Goal: Task Accomplishment & Management: Complete application form

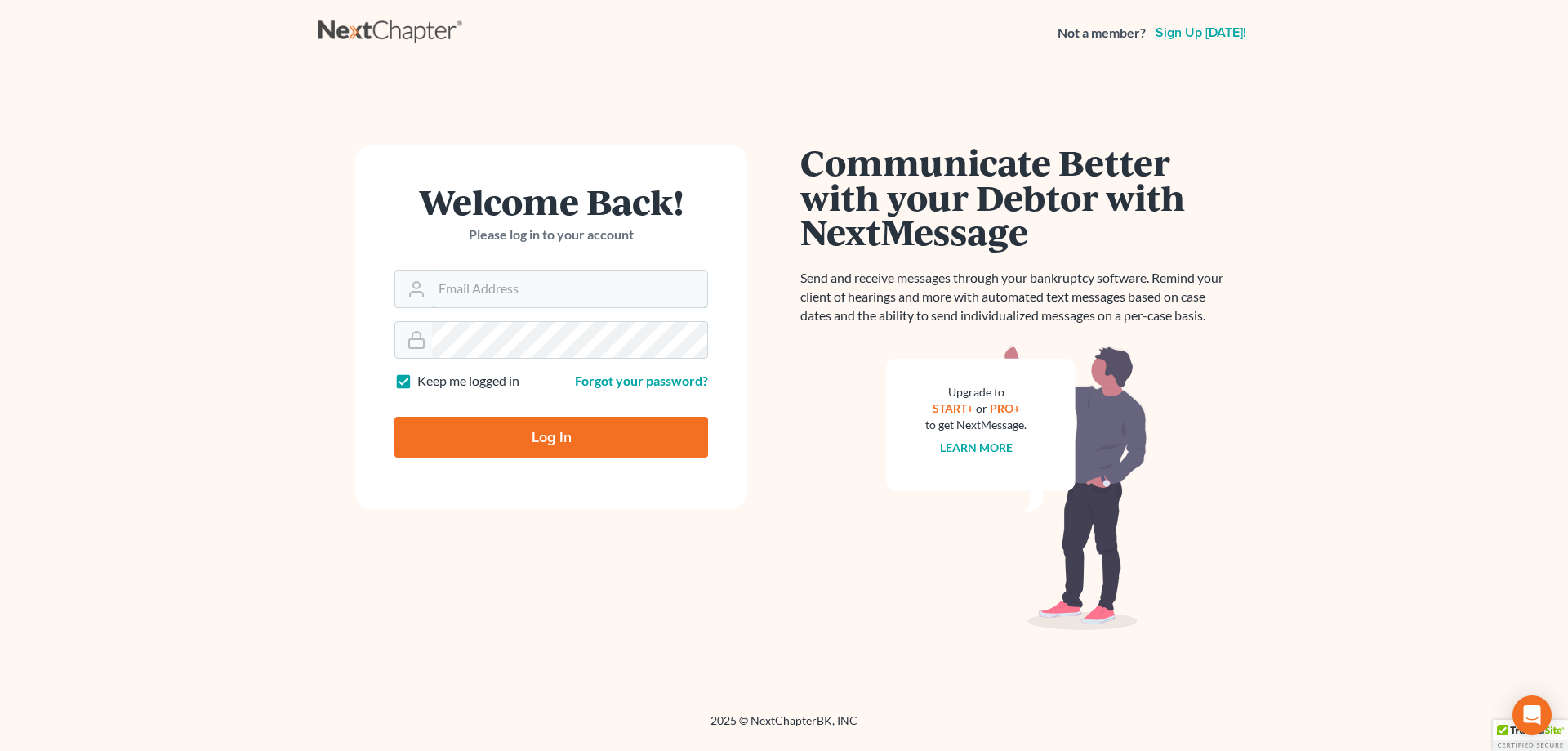
type input "[PERSON_NAME][EMAIL_ADDRESS][DOMAIN_NAME]"
click at [569, 435] on input "Log In" at bounding box center [551, 438] width 313 height 41
type input "Thinking..."
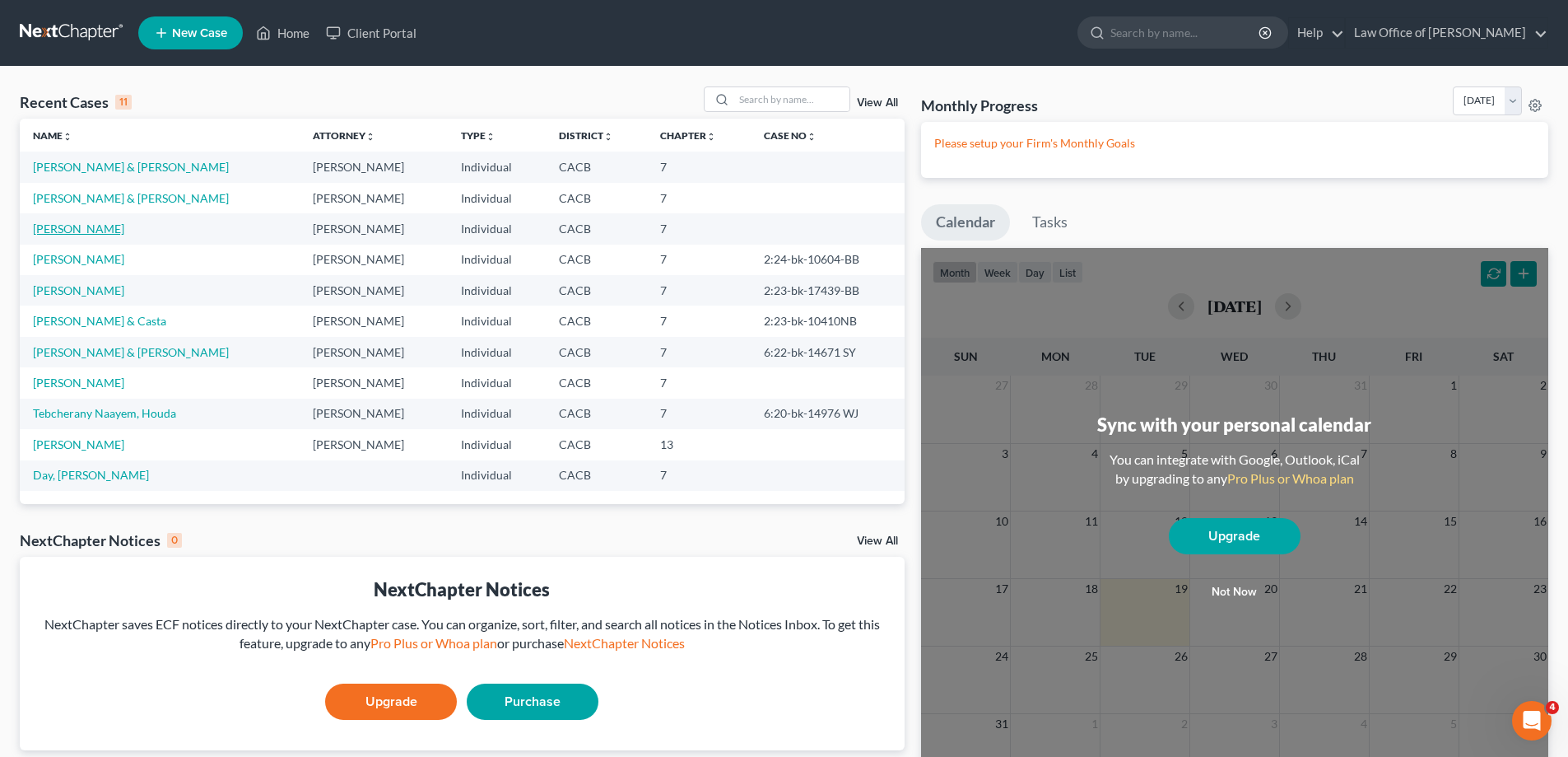
click at [78, 231] on link "[PERSON_NAME]" at bounding box center [78, 229] width 91 height 14
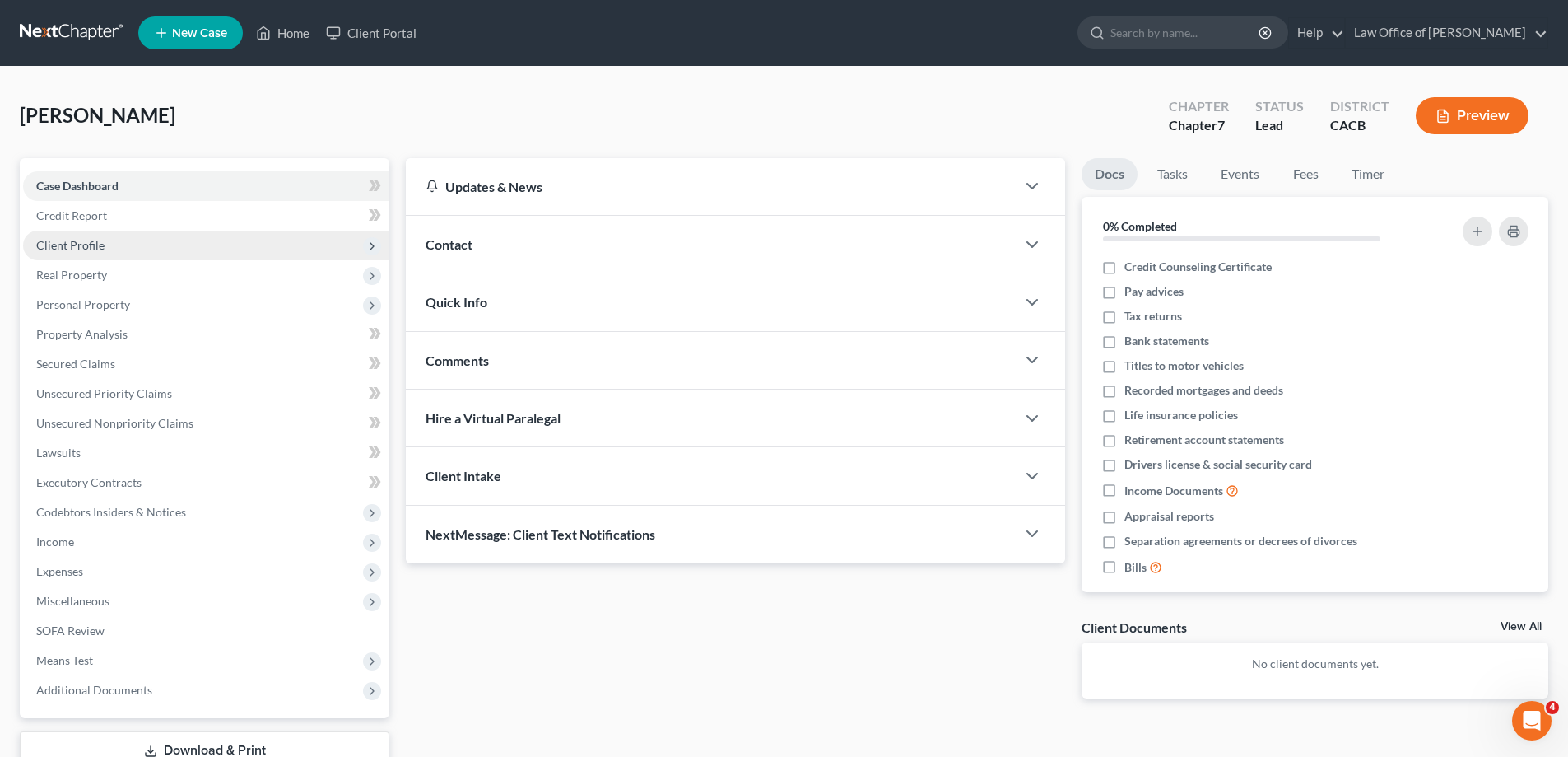
click at [81, 247] on span "Client Profile" at bounding box center [70, 245] width 68 height 14
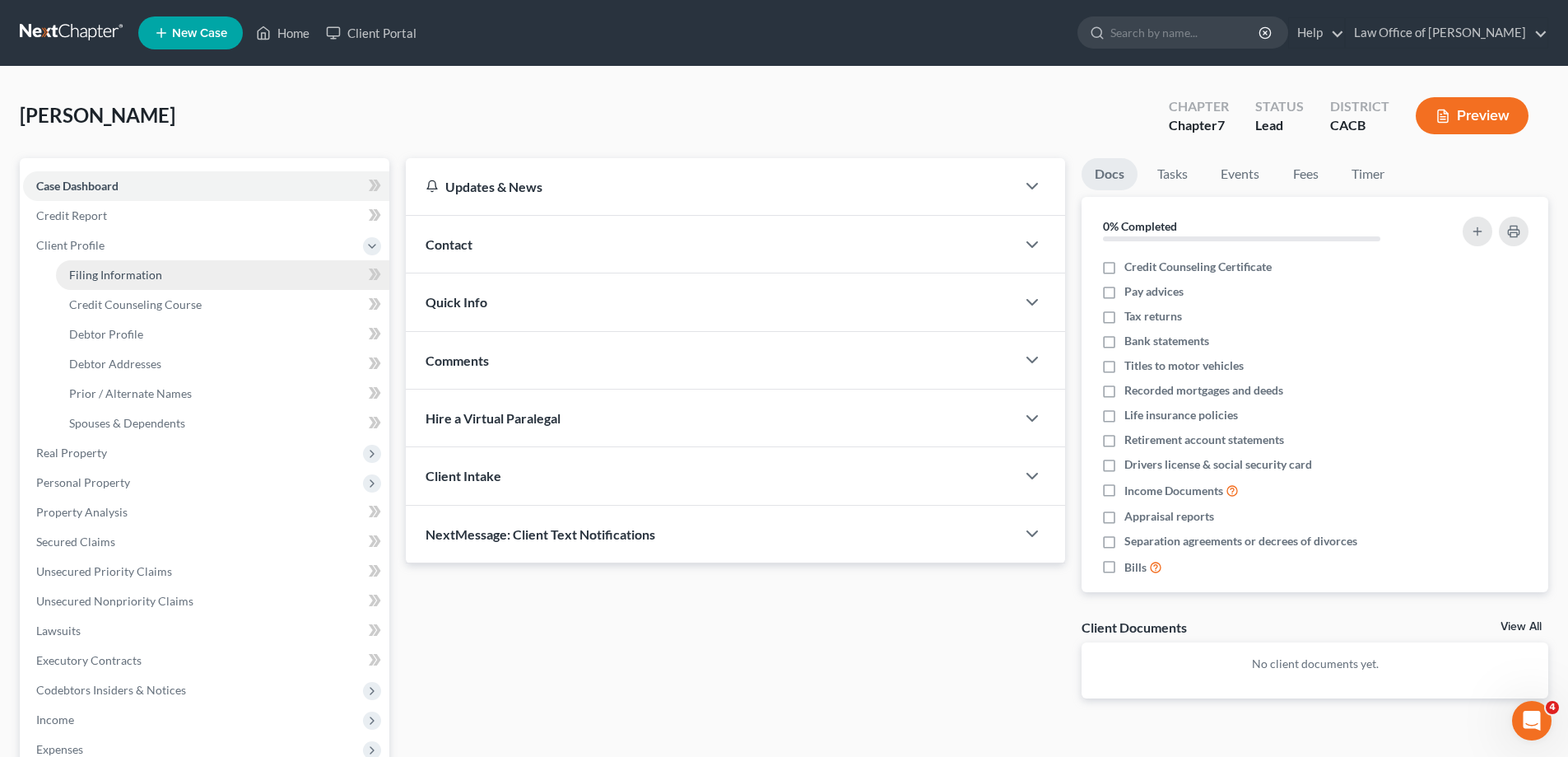
click at [93, 276] on span "Filing Information" at bounding box center [115, 275] width 93 height 14
select select "1"
select select "0"
select select "4"
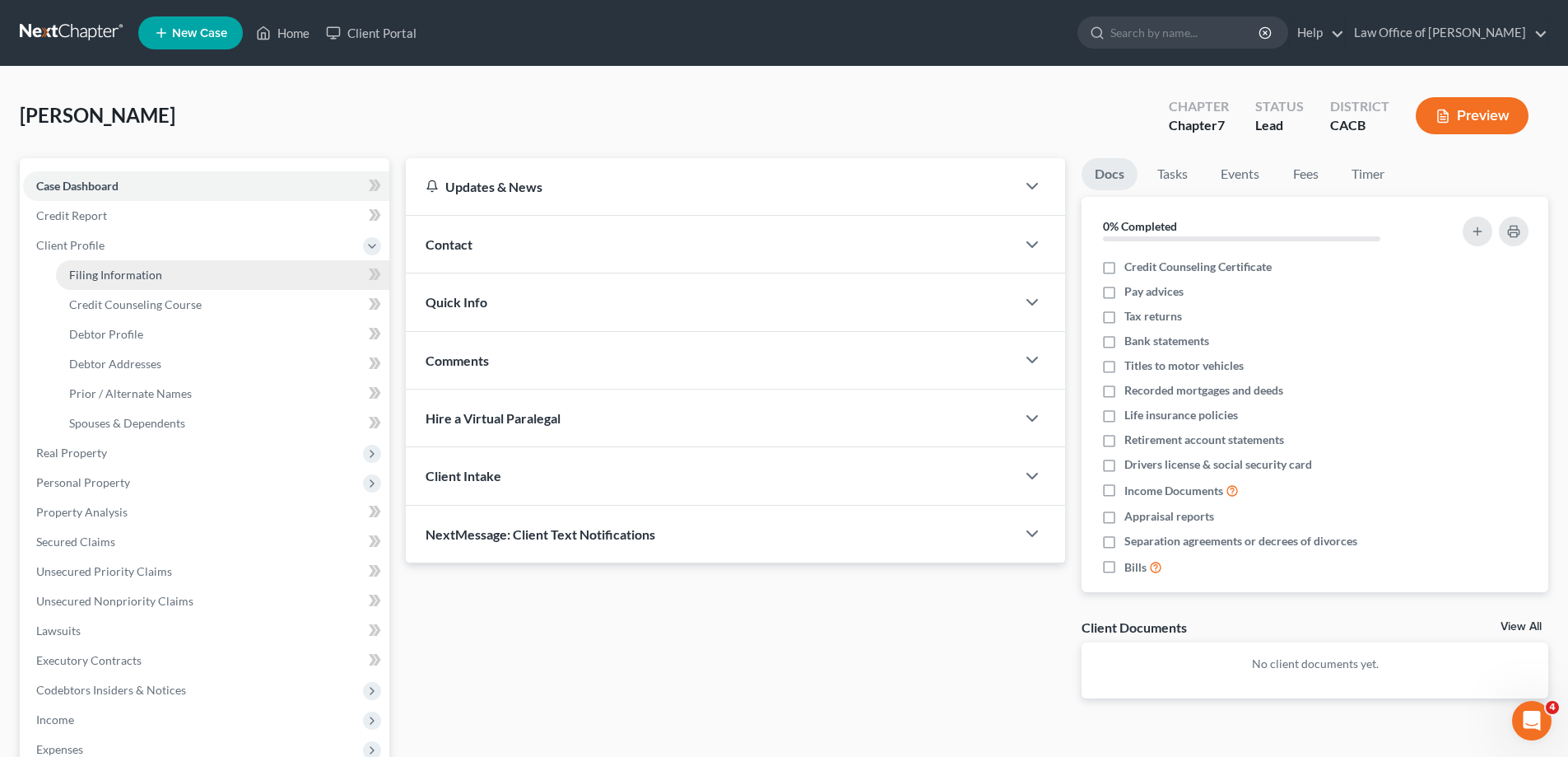
select select "1"
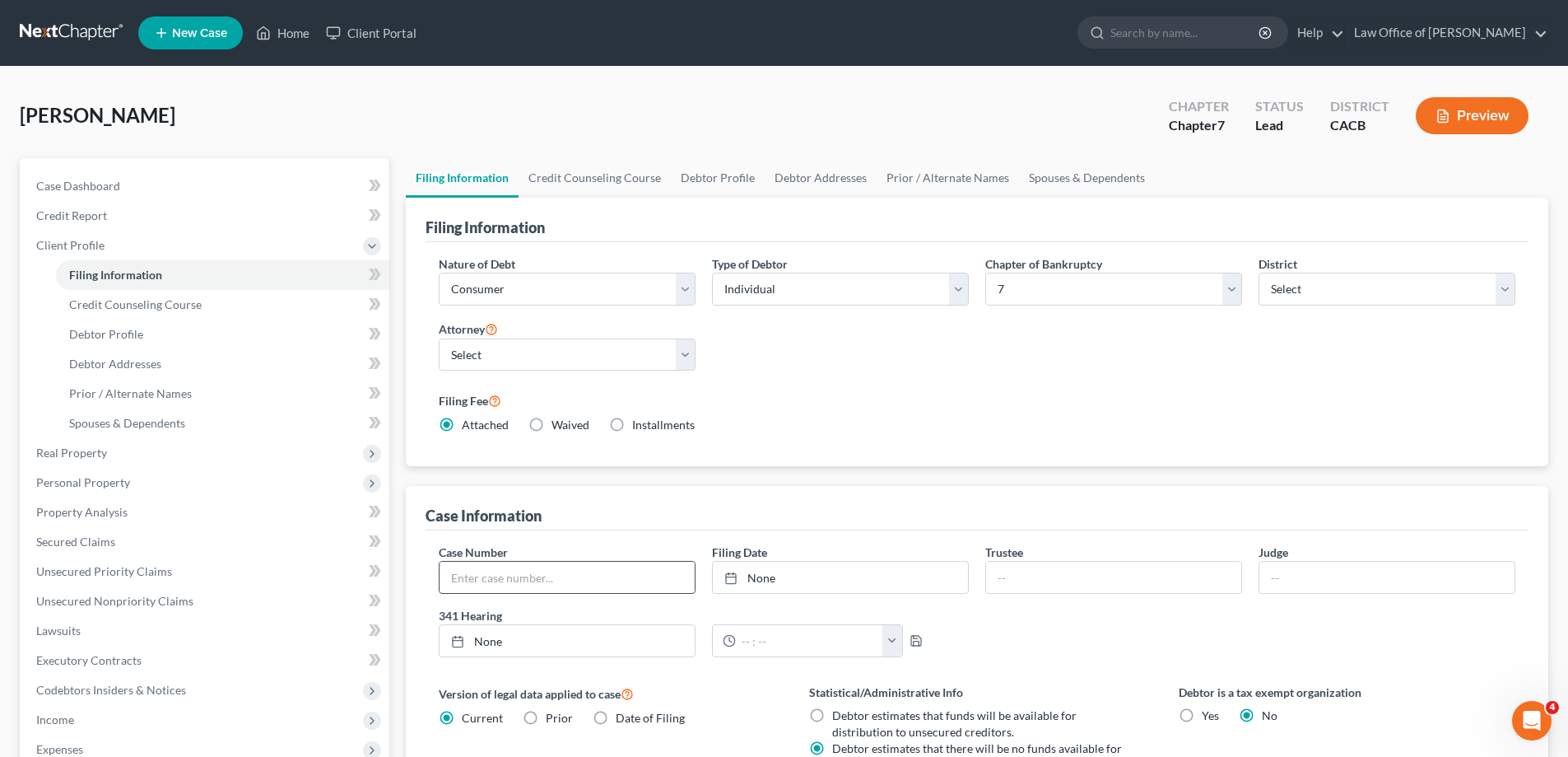
click at [502, 579] on input "text" at bounding box center [567, 577] width 255 height 31
type input "2:25-bk-15955 BB"
type input "[DATE]"
click at [829, 578] on link "None" at bounding box center [840, 577] width 255 height 31
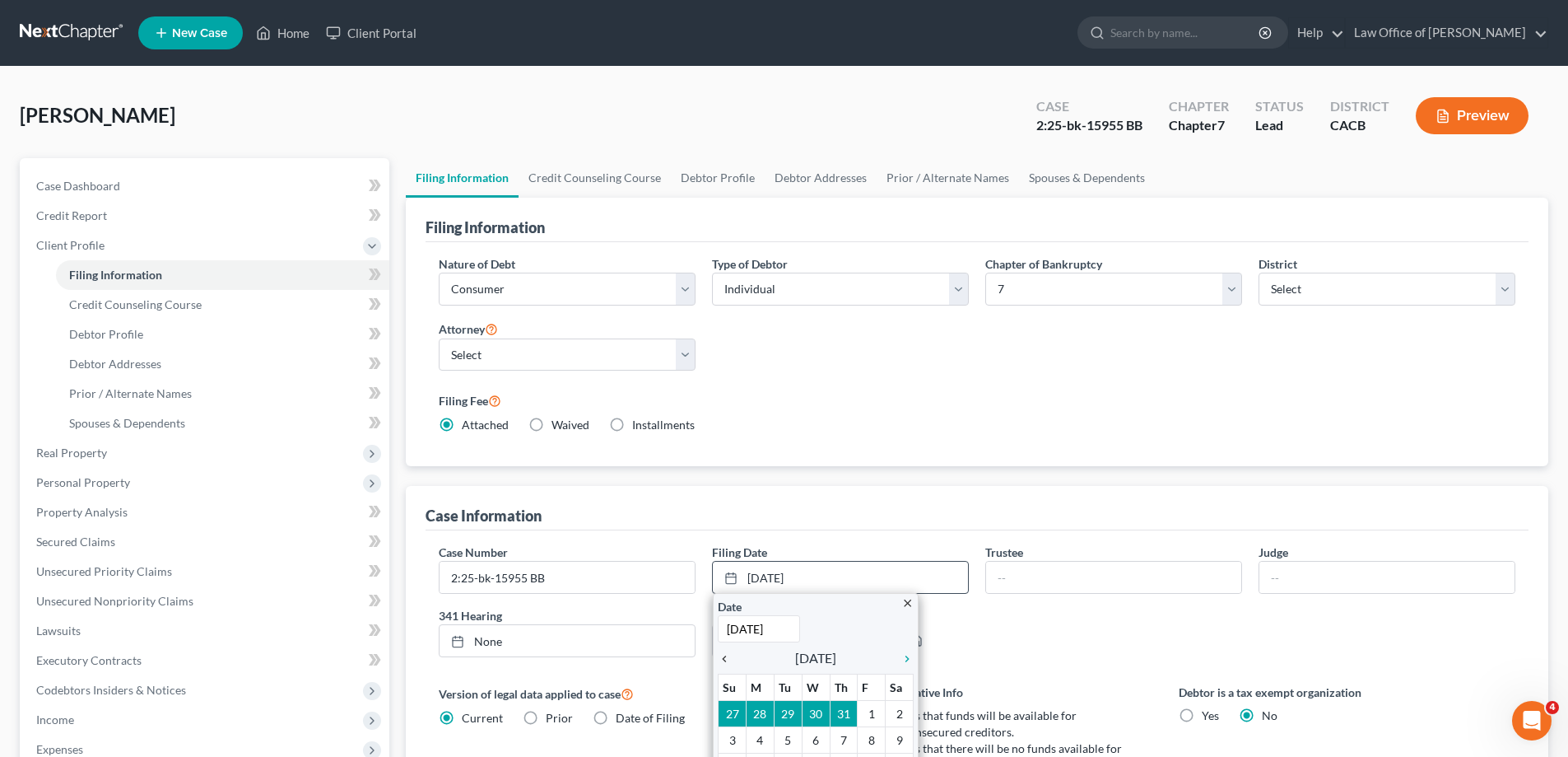
click at [724, 660] on icon "chevron_left" at bounding box center [728, 658] width 22 height 13
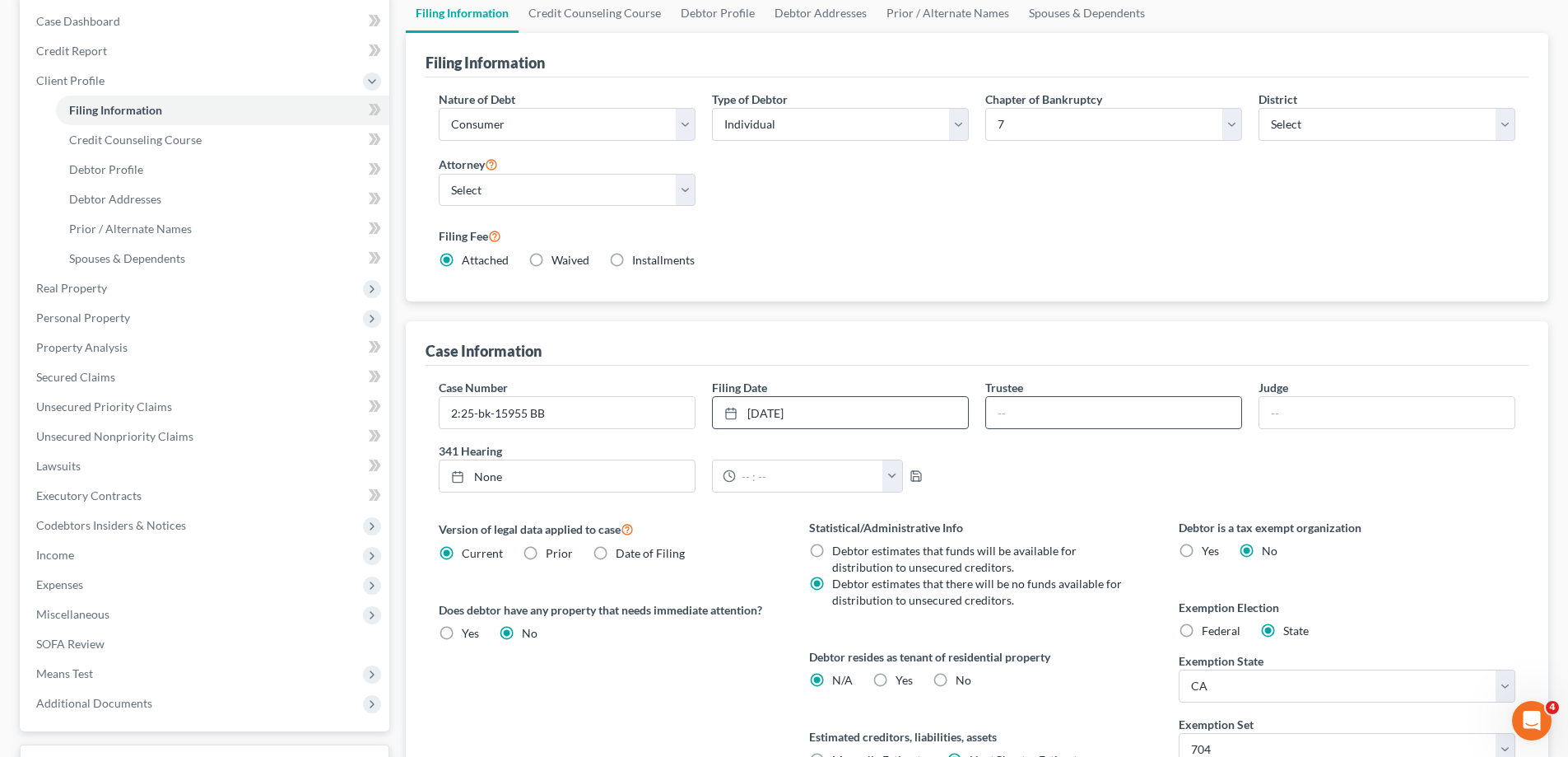
click at [1020, 415] on input "text" at bounding box center [1113, 413] width 255 height 31
type input "[PERSON_NAME]"
click at [1299, 421] on input "text" at bounding box center [1387, 413] width 255 height 31
type input "[PERSON_NAME]"
click at [458, 478] on icon at bounding box center [457, 476] width 13 height 13
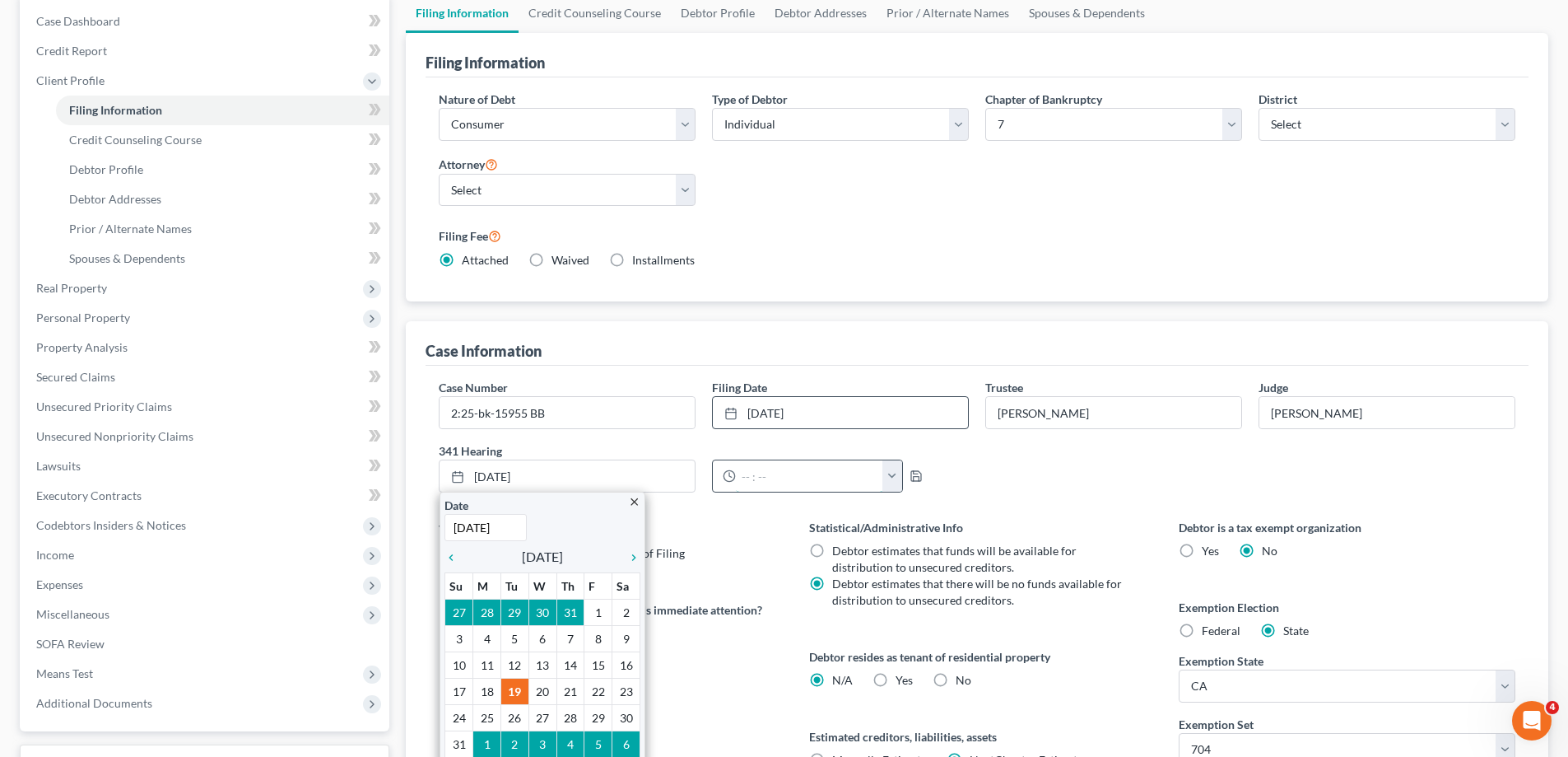
click at [806, 473] on input "text" at bounding box center [809, 476] width 148 height 31
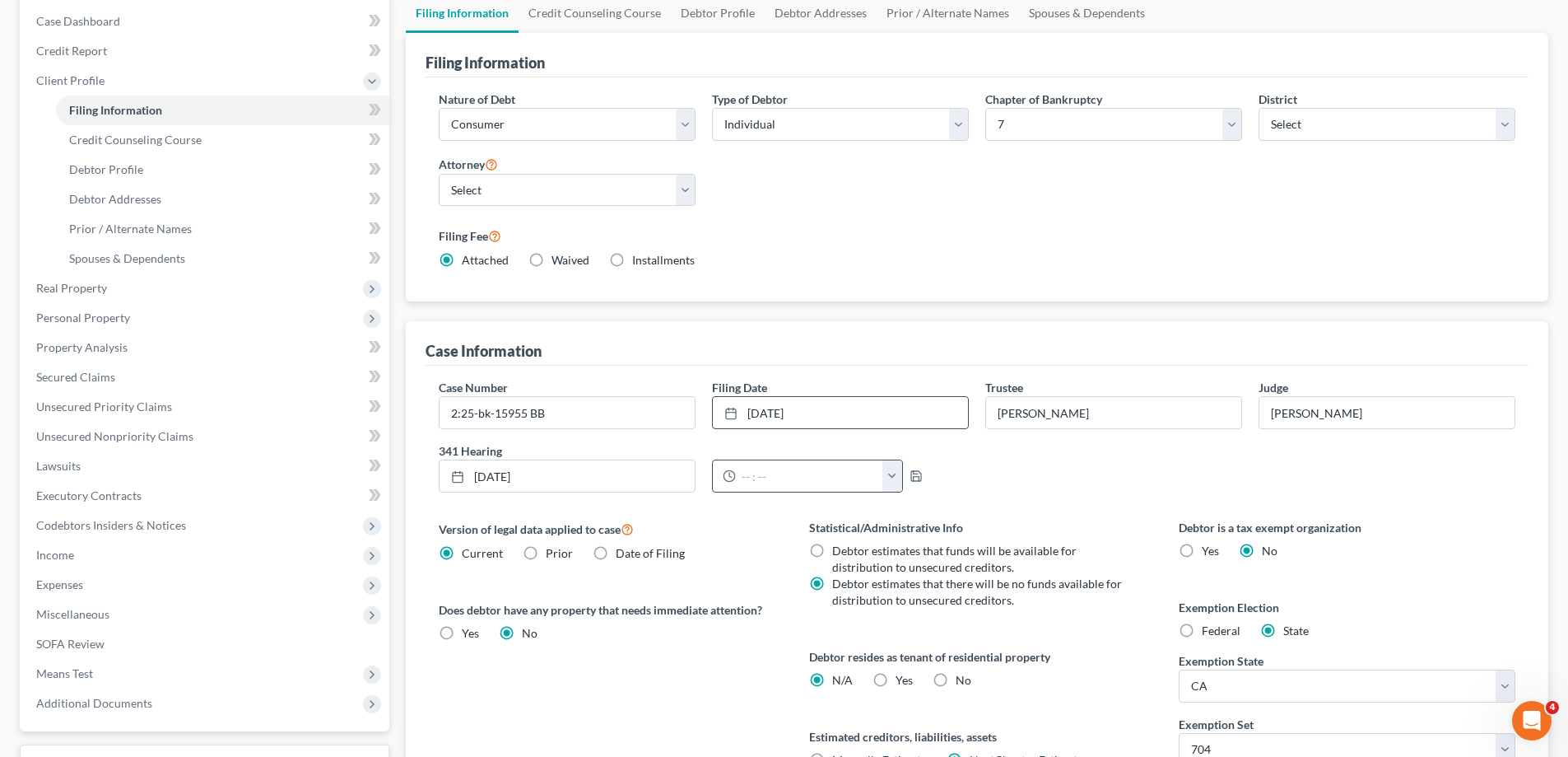
click at [890, 477] on button "button" at bounding box center [893, 476] width 20 height 31
click at [919, 625] on link "8:00am" at bounding box center [925, 626] width 92 height 28
type input "8:00am"
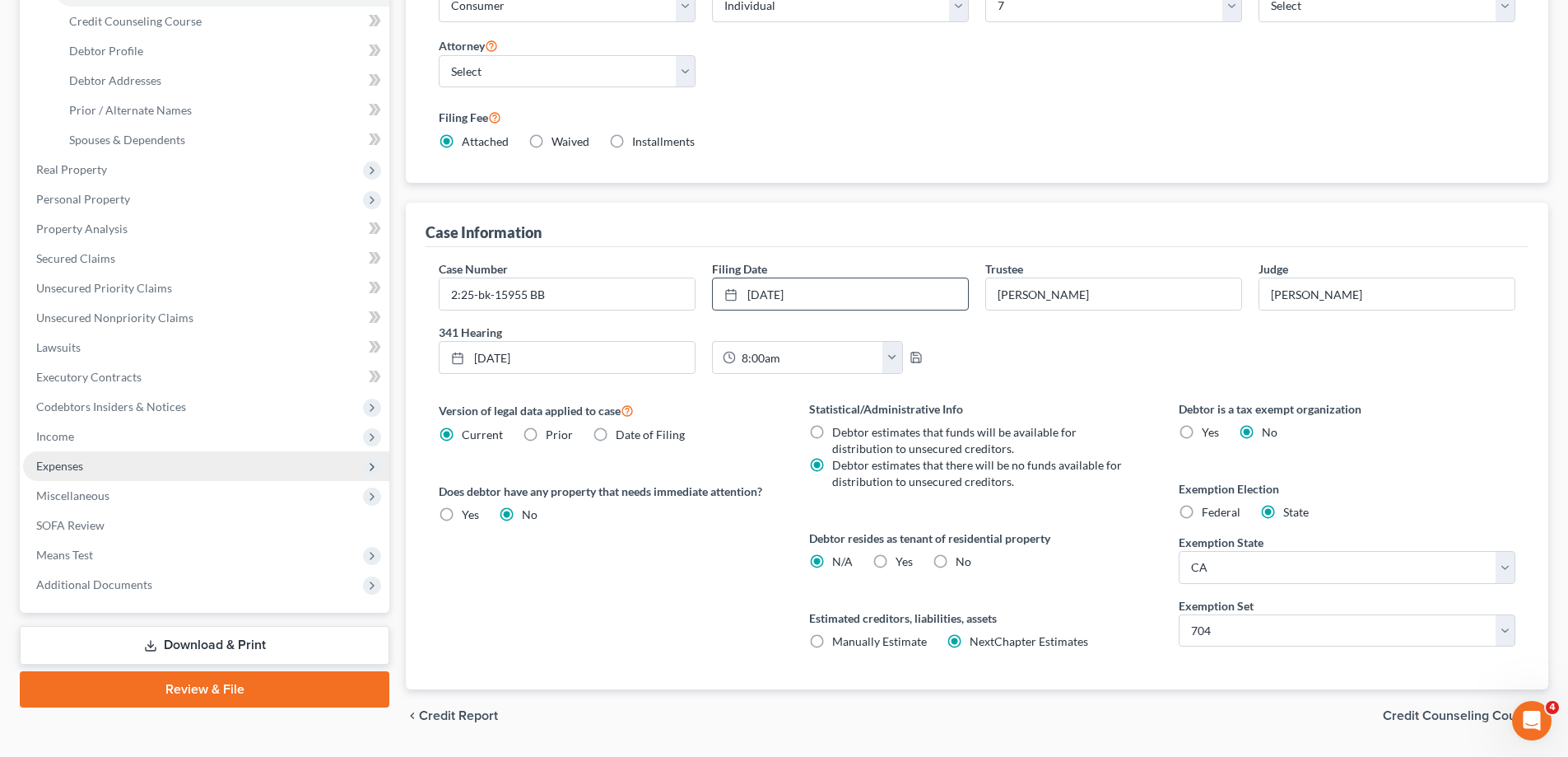
scroll to position [332, 0]
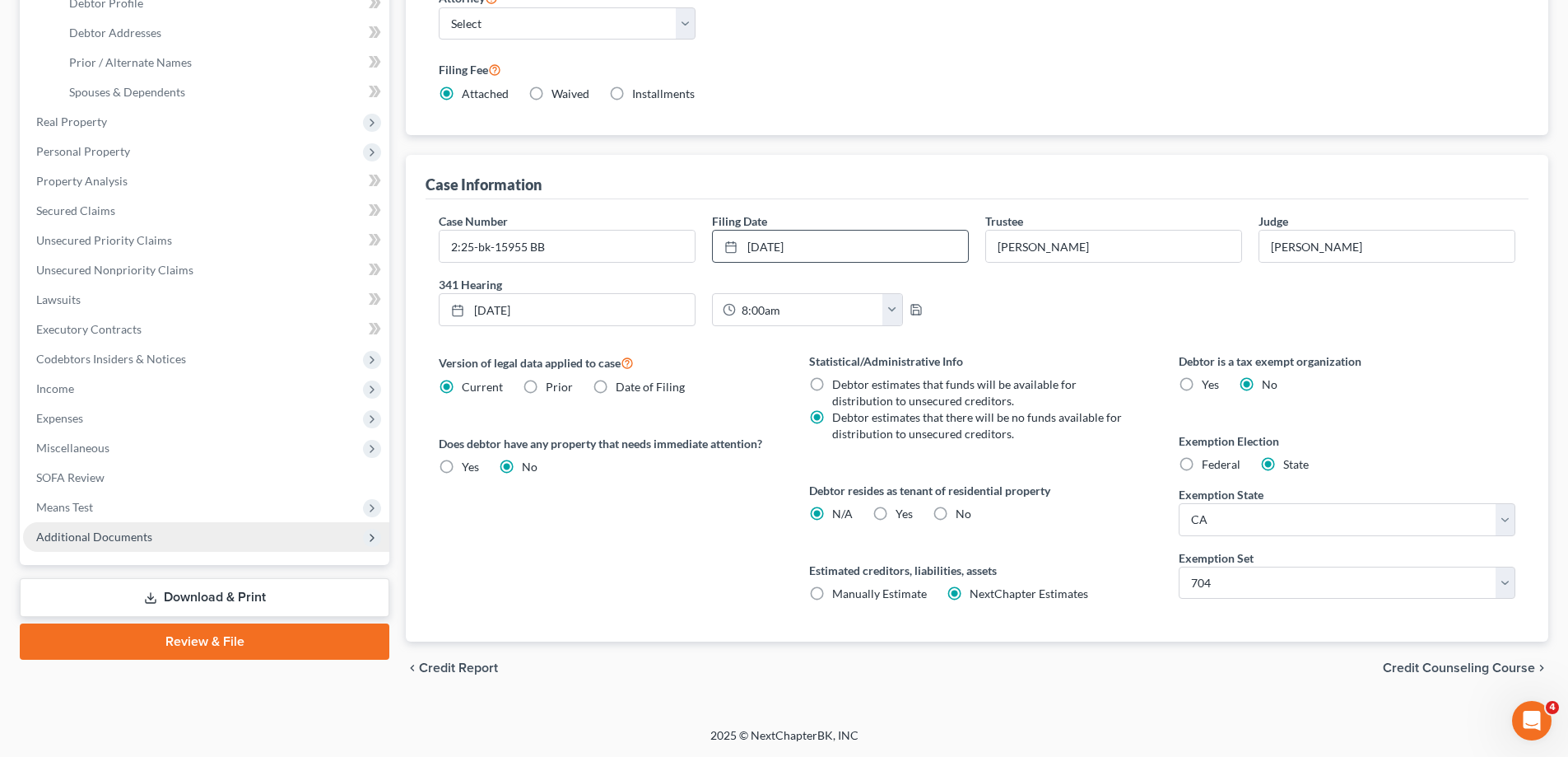
click at [140, 540] on span "Additional Documents" at bounding box center [94, 537] width 116 height 14
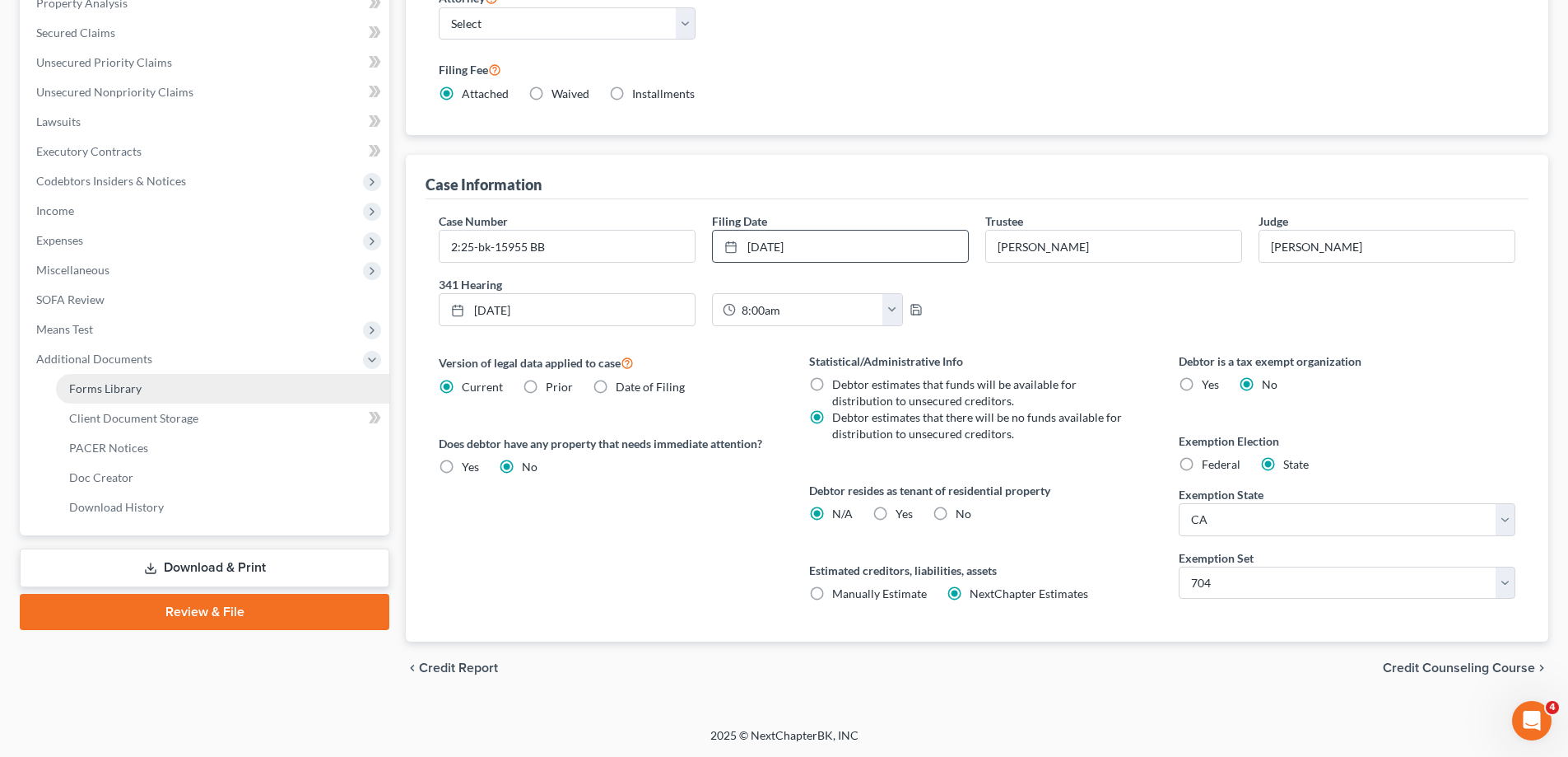
click at [114, 389] on span "Forms Library" at bounding box center [106, 388] width 72 height 14
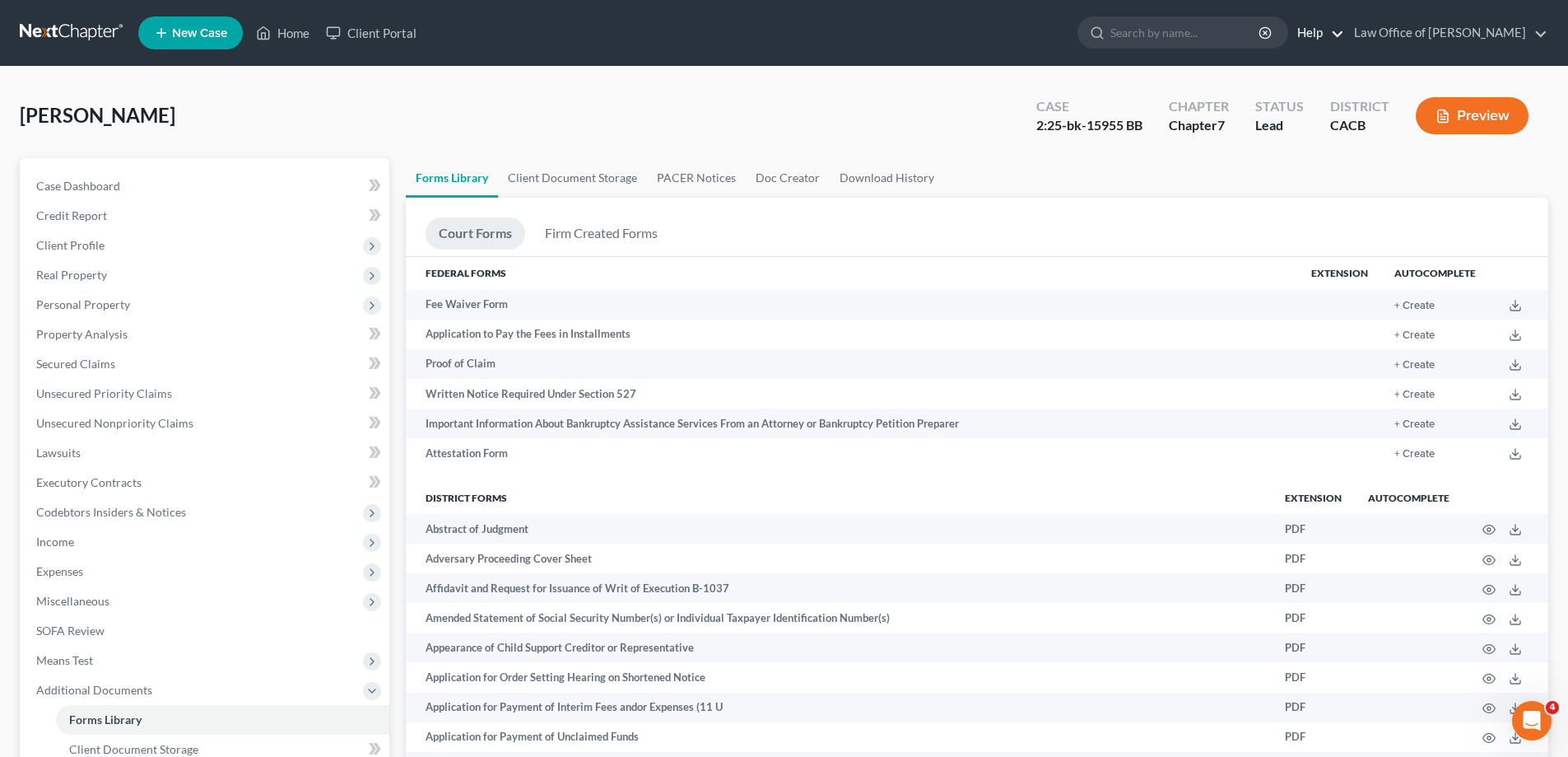
click at [1342, 36] on link "Help" at bounding box center [1317, 33] width 55 height 29
click at [1283, 72] on link "Help Center" at bounding box center [1279, 68] width 131 height 28
click at [1170, 32] on input "search" at bounding box center [1186, 32] width 151 height 30
type input "f"
type input "c"
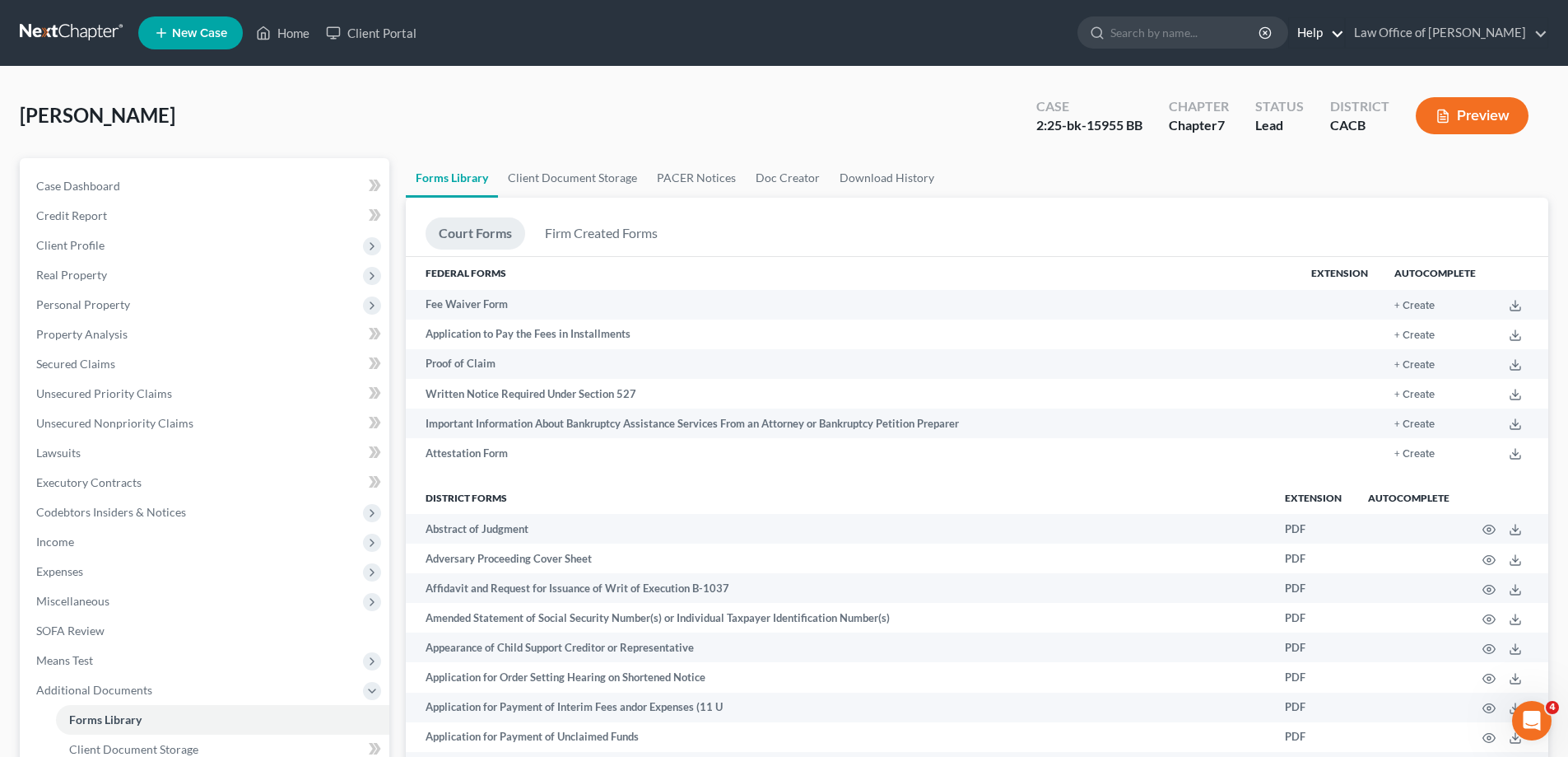
click at [1344, 34] on link "Help" at bounding box center [1317, 33] width 55 height 29
click at [1300, 68] on link "Help Center" at bounding box center [1279, 68] width 131 height 28
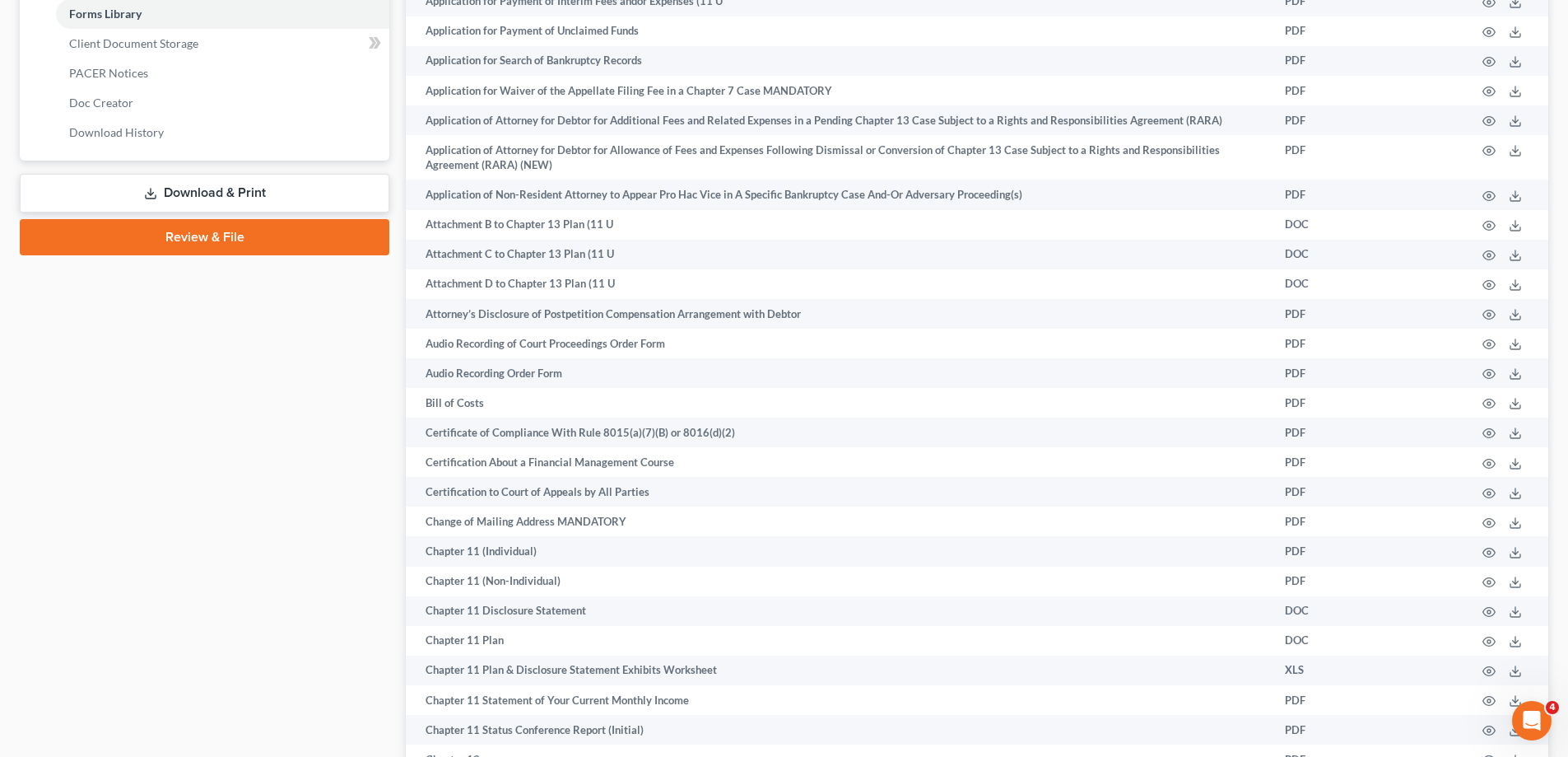
scroll to position [989, 0]
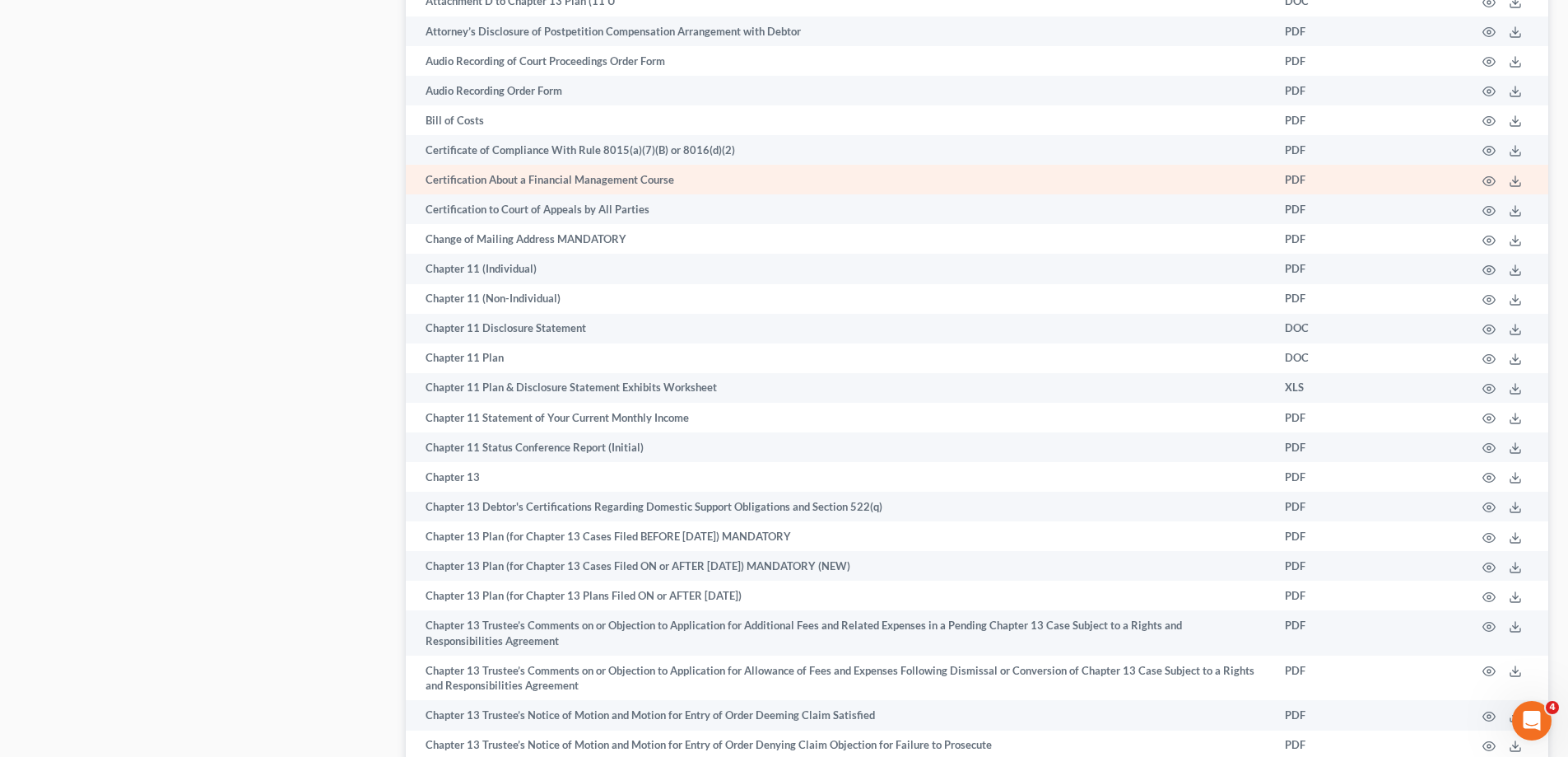
click at [546, 183] on td "Certification About a Financial Management Course" at bounding box center [839, 179] width 866 height 29
click at [1297, 181] on td "PDF" at bounding box center [1313, 179] width 83 height 29
click at [1516, 181] on polyline at bounding box center [1516, 181] width 6 height 3
